Goal: Navigation & Orientation: Find specific page/section

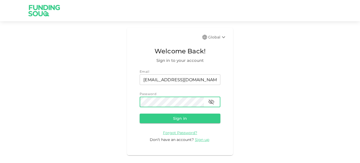
click at [140, 114] on button "Sign in" at bounding box center [180, 119] width 81 height 10
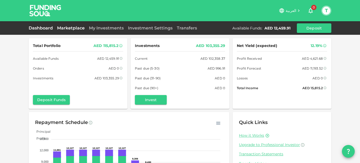
click at [63, 26] on link "Marketplace" at bounding box center [71, 27] width 32 height 5
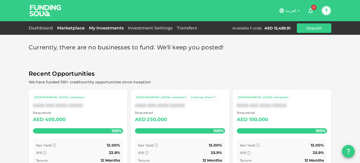
click at [101, 29] on link "My Investments" at bounding box center [106, 27] width 39 height 5
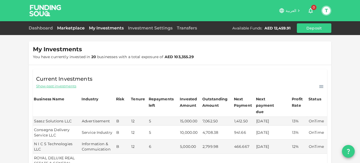
click at [73, 28] on link "Marketplace" at bounding box center [71, 27] width 32 height 5
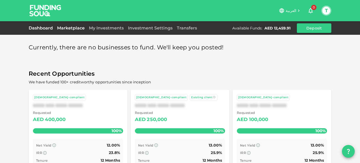
click at [42, 27] on link "Dashboard" at bounding box center [42, 27] width 26 height 5
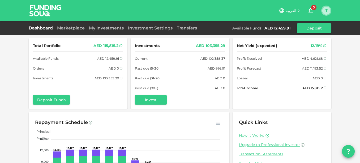
click at [330, 10] on button "T" at bounding box center [326, 11] width 8 height 8
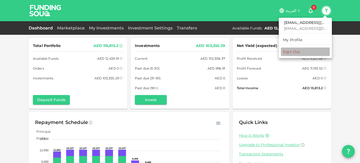
click at [294, 50] on div "Sign Out" at bounding box center [291, 51] width 17 height 5
